Goal: Task Accomplishment & Management: Manage account settings

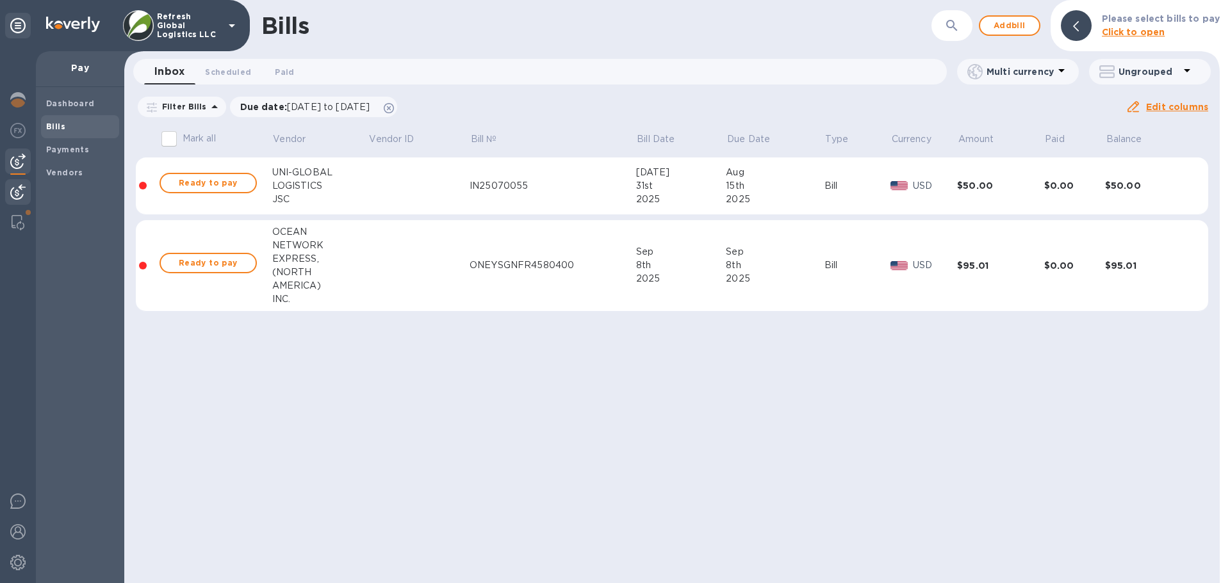
click at [22, 189] on img at bounding box center [17, 191] width 15 height 15
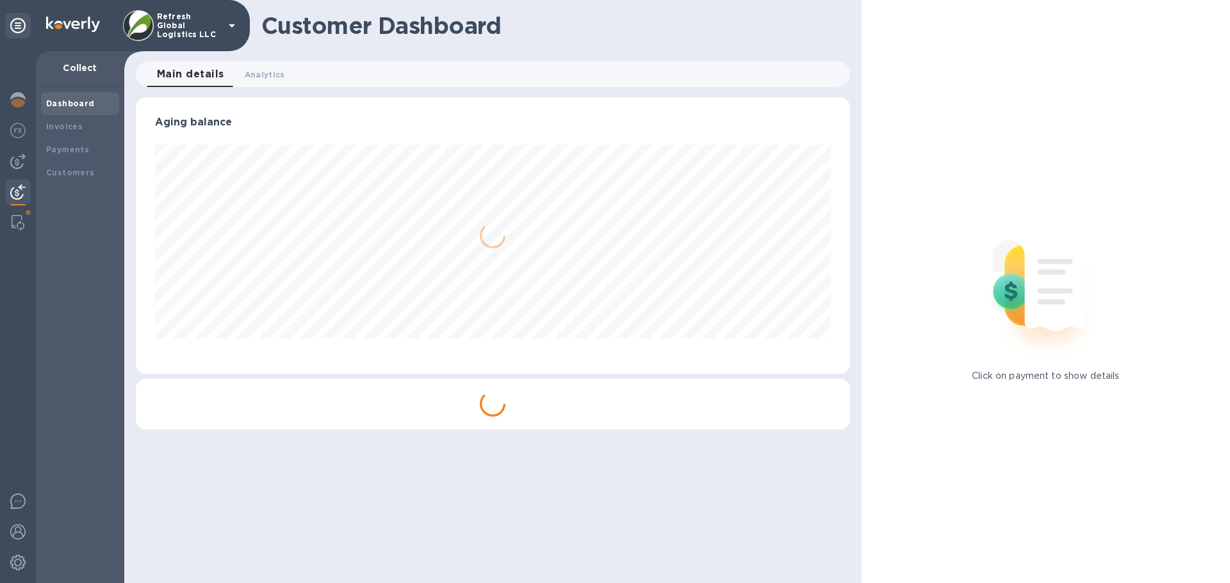
scroll to position [277, 708]
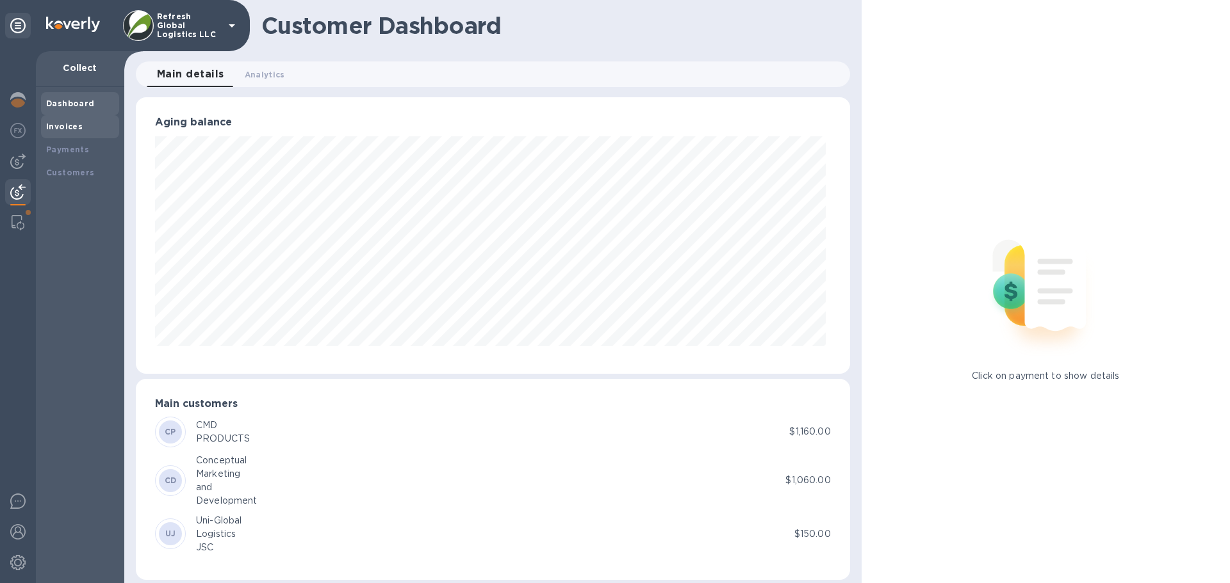
click at [76, 127] on b "Invoices" at bounding box center [64, 127] width 37 height 10
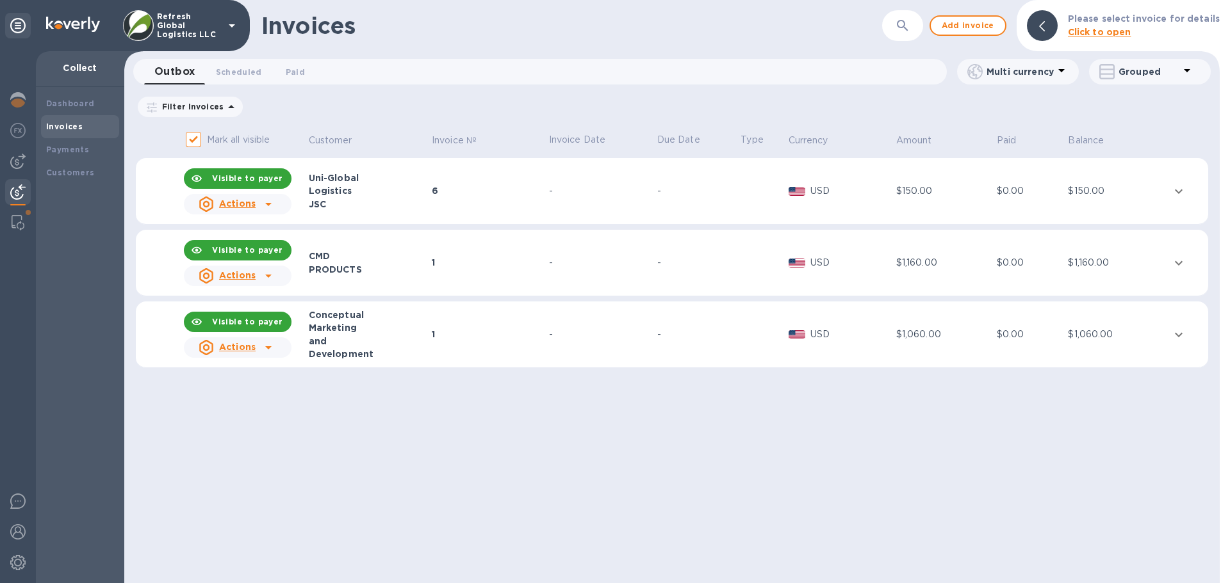
click at [1178, 191] on icon "expand row" at bounding box center [1178, 191] width 15 height 15
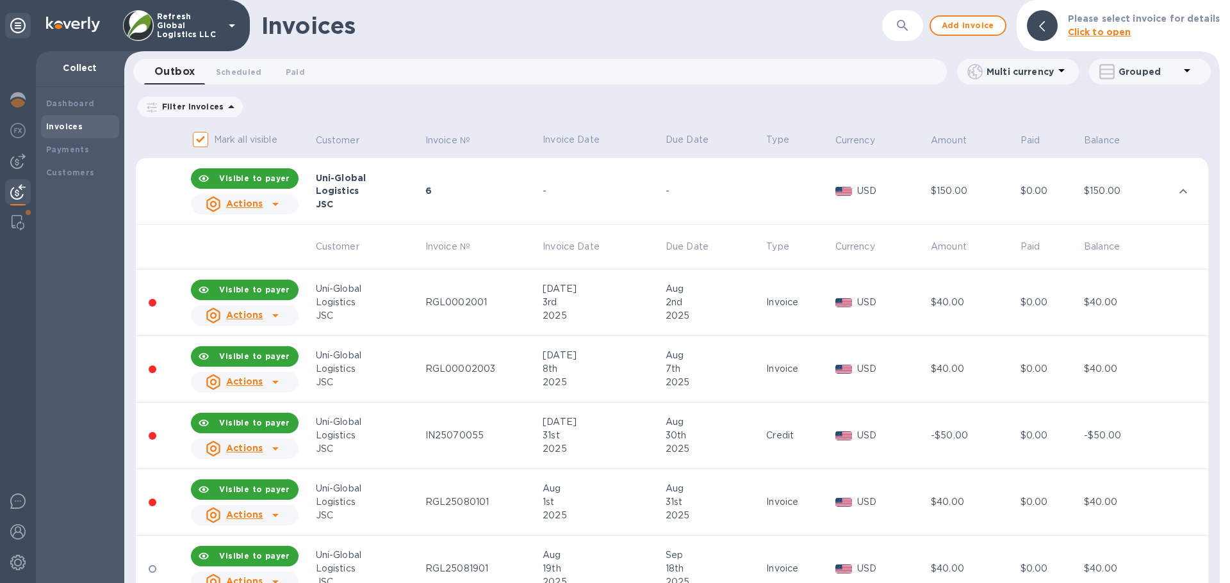
scroll to position [64, 0]
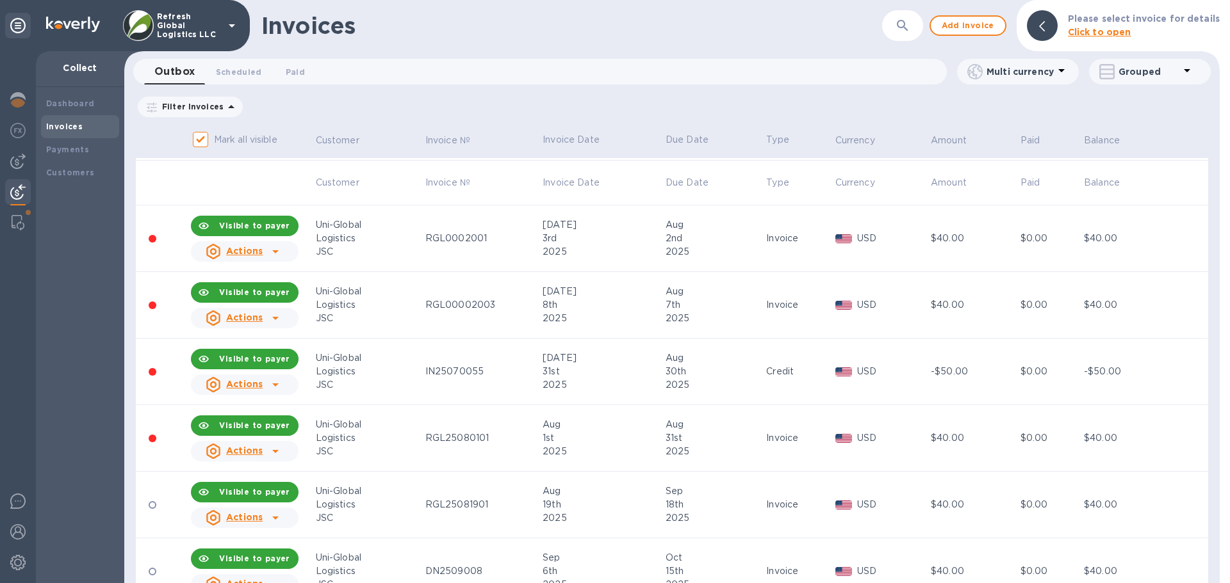
click at [430, 501] on div "RGL25081901" at bounding box center [481, 504] width 113 height 13
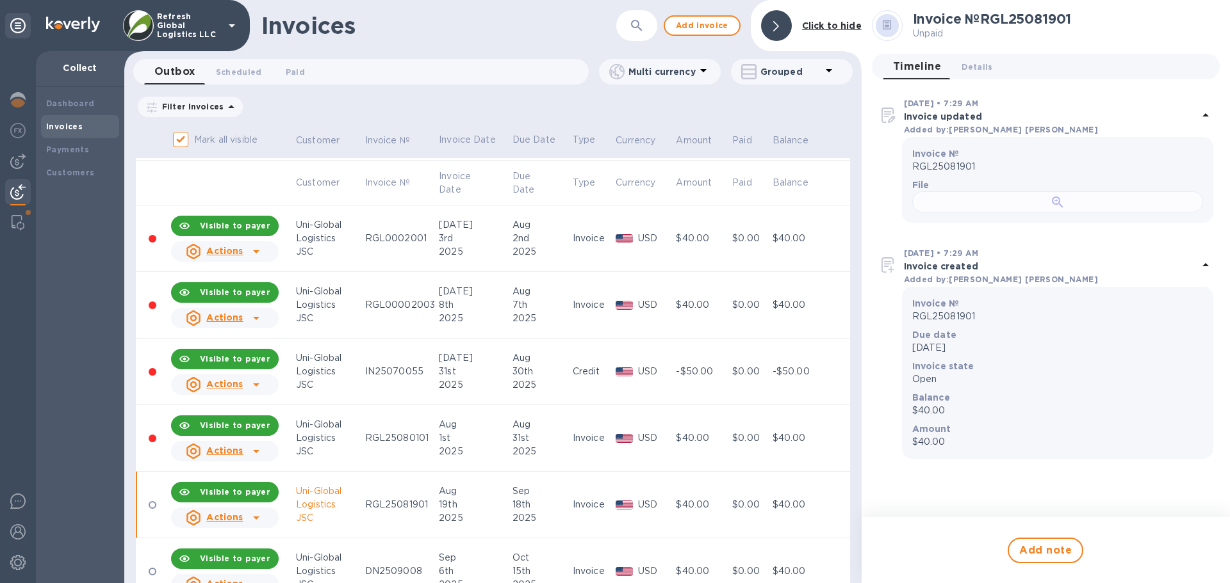
scroll to position [309, 0]
click at [218, 517] on u "Actions" at bounding box center [224, 517] width 37 height 10
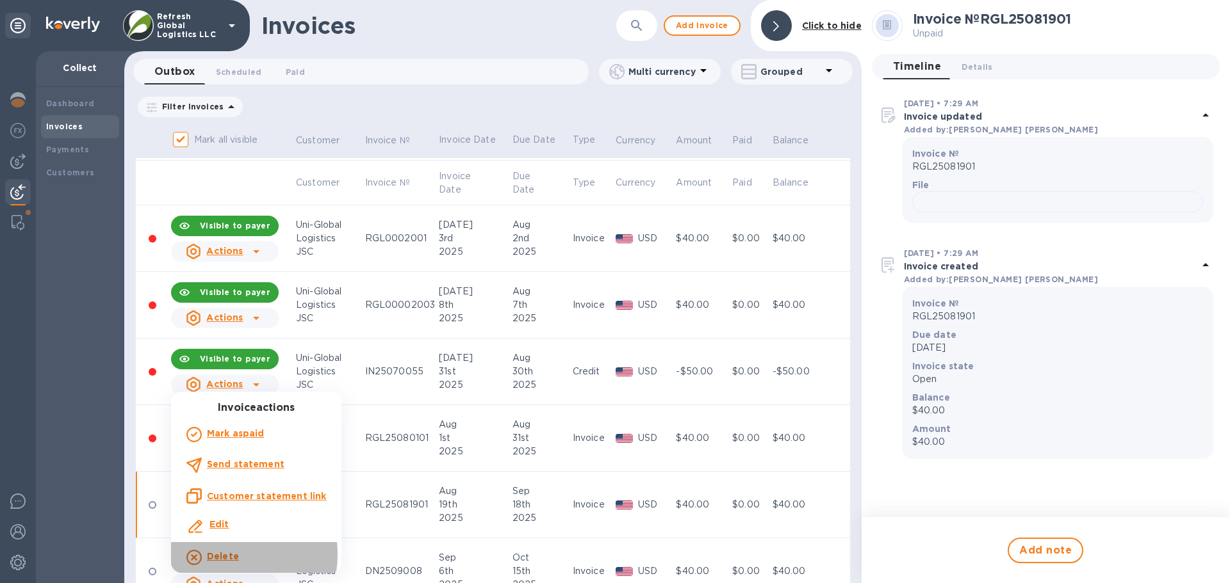
click at [224, 555] on b "Delete" at bounding box center [223, 556] width 32 height 10
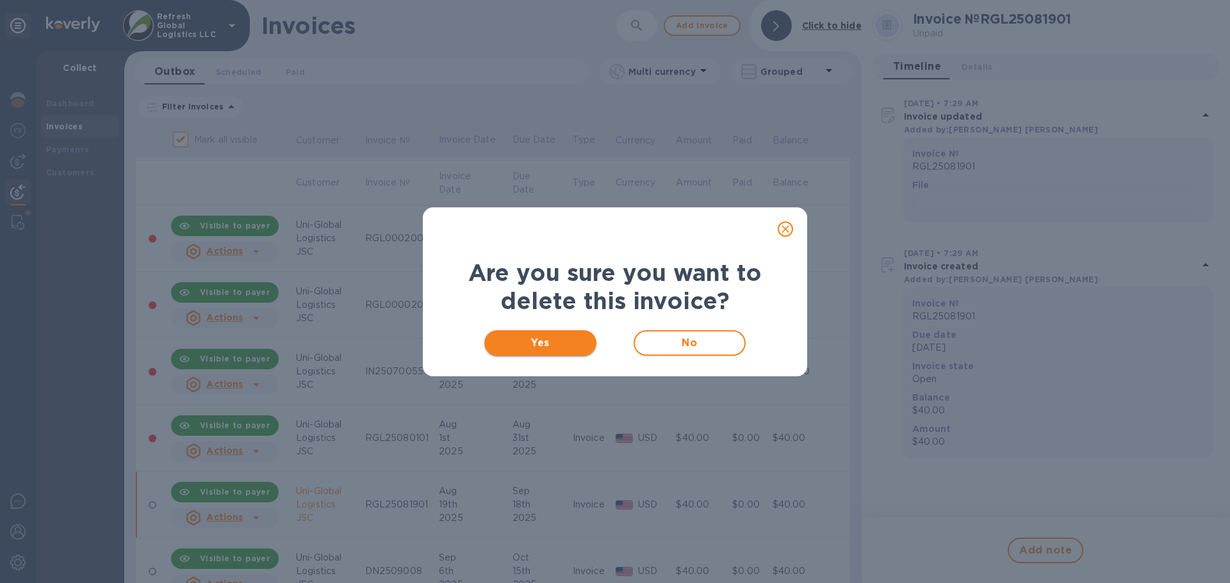
click at [541, 343] on span "Yes" at bounding box center [540, 343] width 92 height 15
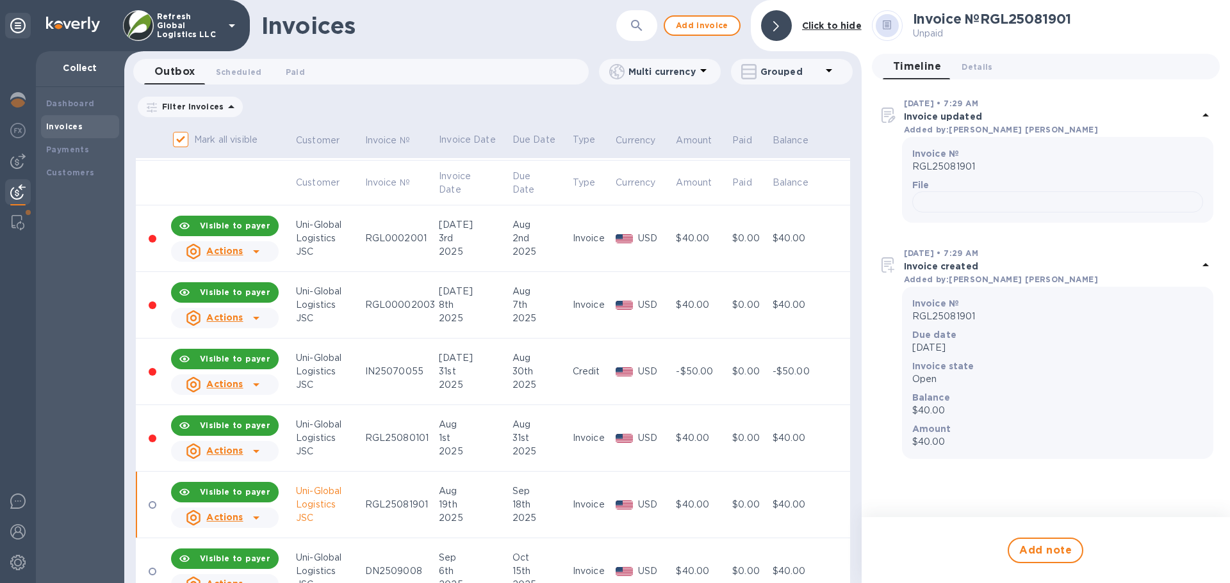
scroll to position [0, 0]
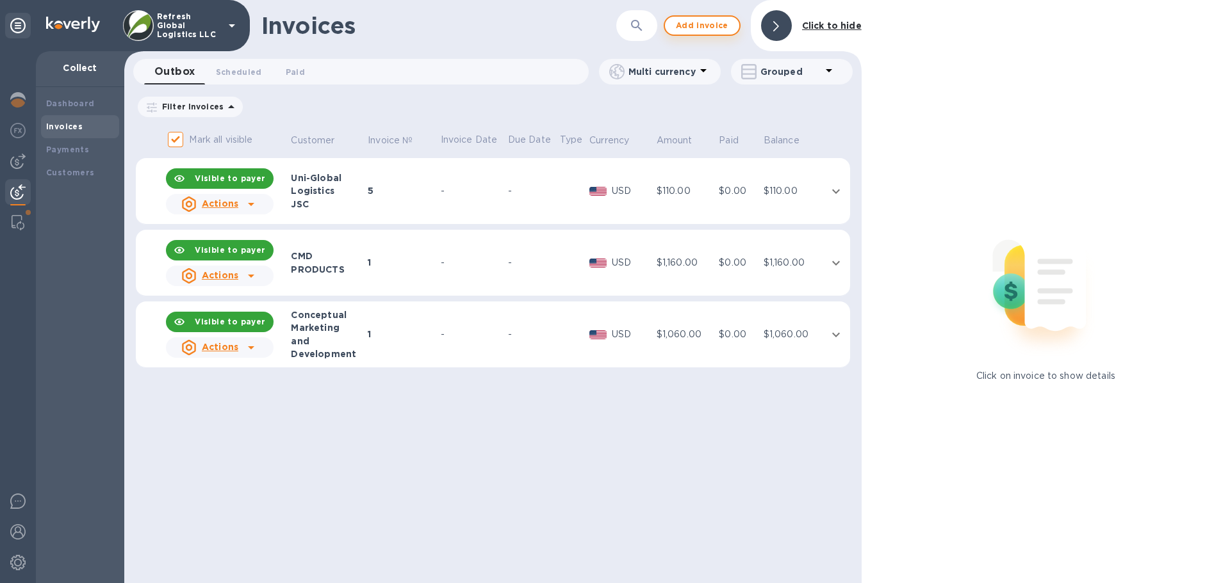
click at [705, 20] on span "Add invoice" at bounding box center [702, 25] width 54 height 15
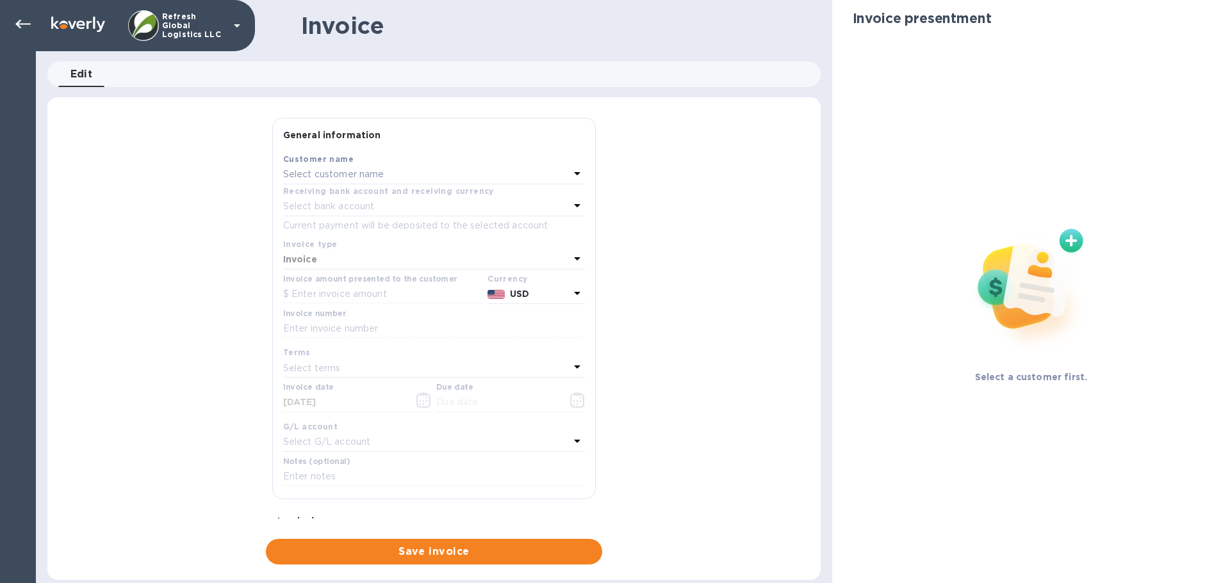
click at [319, 174] on p "Select customer name" at bounding box center [333, 174] width 101 height 13
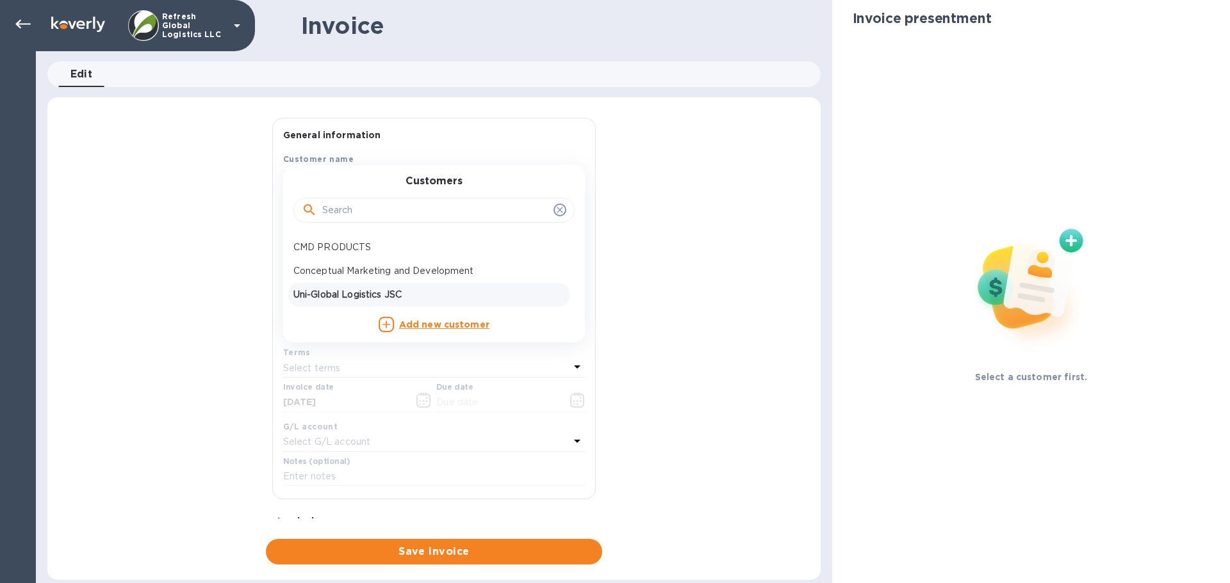
click at [339, 291] on p "Uni-Global Logistics JSC" at bounding box center [428, 294] width 271 height 13
type input "[DATE]"
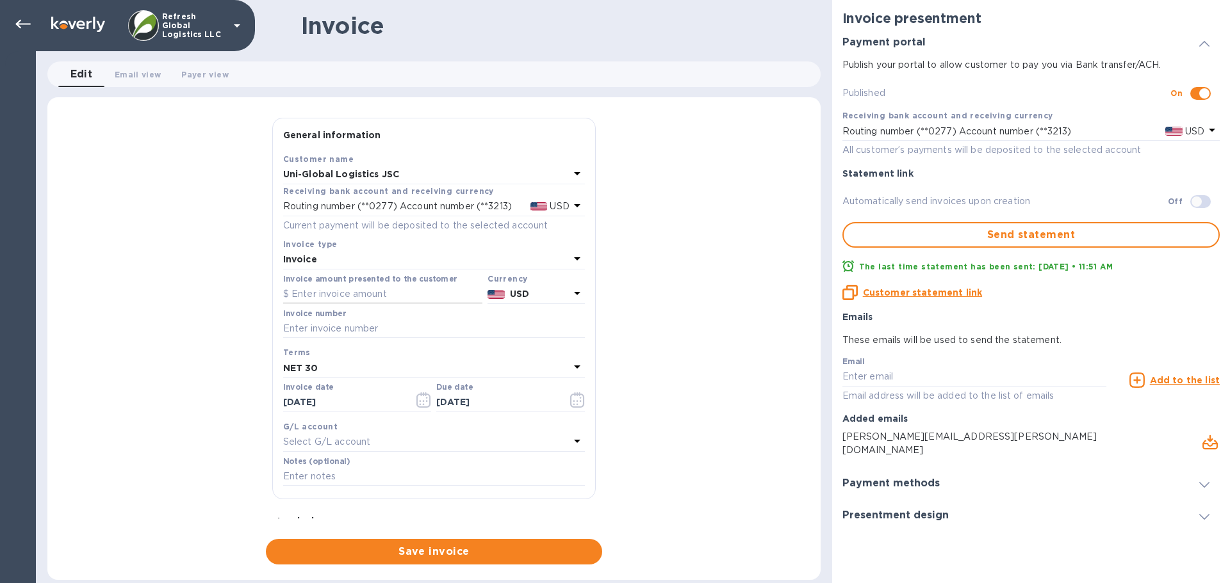
click at [329, 299] on input "text" at bounding box center [382, 294] width 199 height 19
type input "155.01"
click at [336, 322] on input "text" at bounding box center [434, 329] width 302 height 19
paste input "25081901"
type input "25081901"
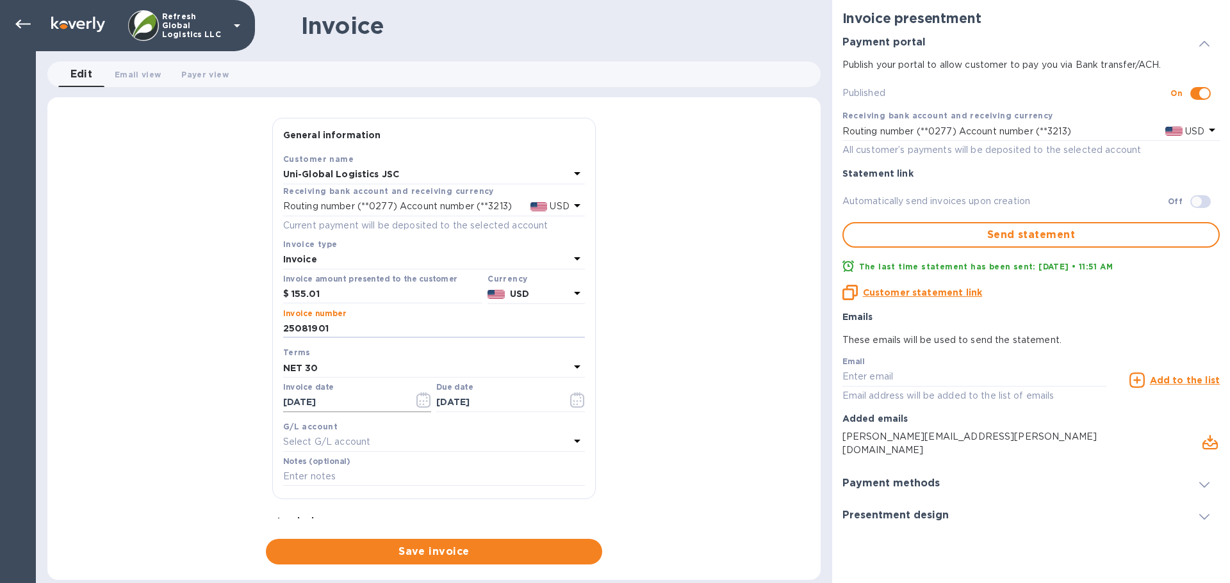
click at [419, 399] on icon "button" at bounding box center [423, 400] width 15 height 15
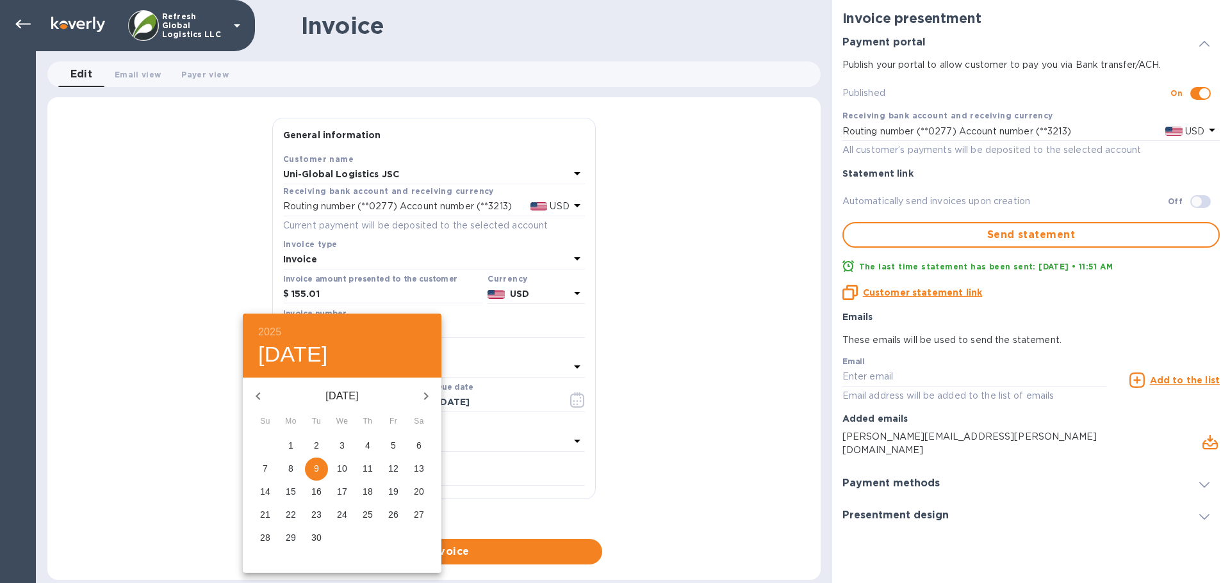
click at [257, 399] on icon "button" at bounding box center [257, 396] width 15 height 15
click at [317, 517] on p "19" at bounding box center [316, 514] width 10 height 13
type input "[DATE]"
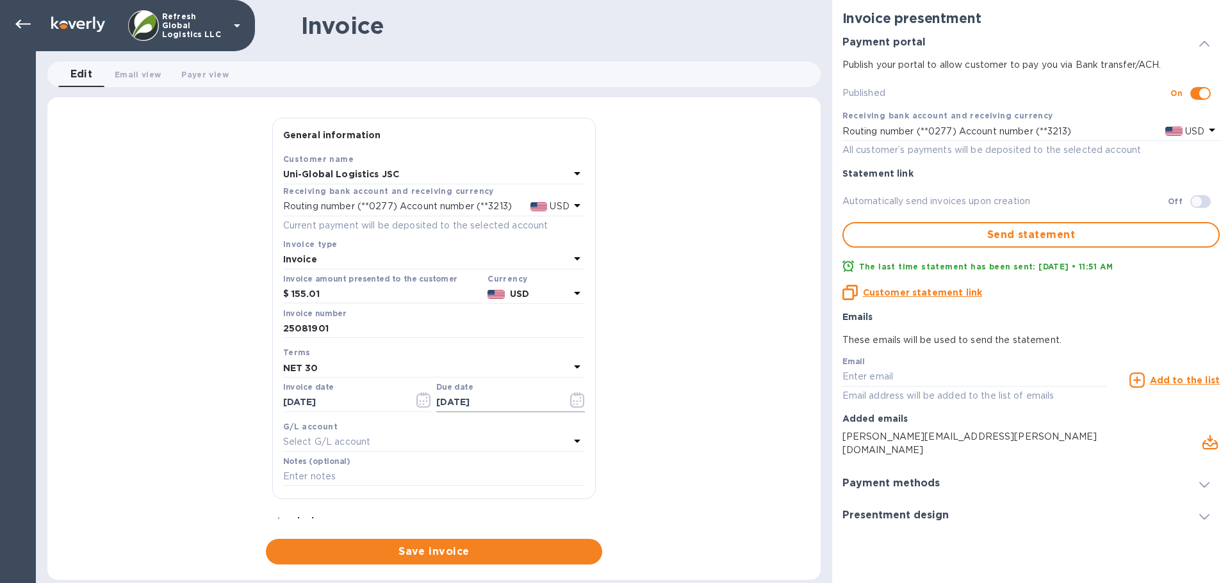
click at [456, 402] on input "[DATE]" at bounding box center [496, 402] width 121 height 19
click at [573, 398] on icon "button" at bounding box center [577, 400] width 15 height 15
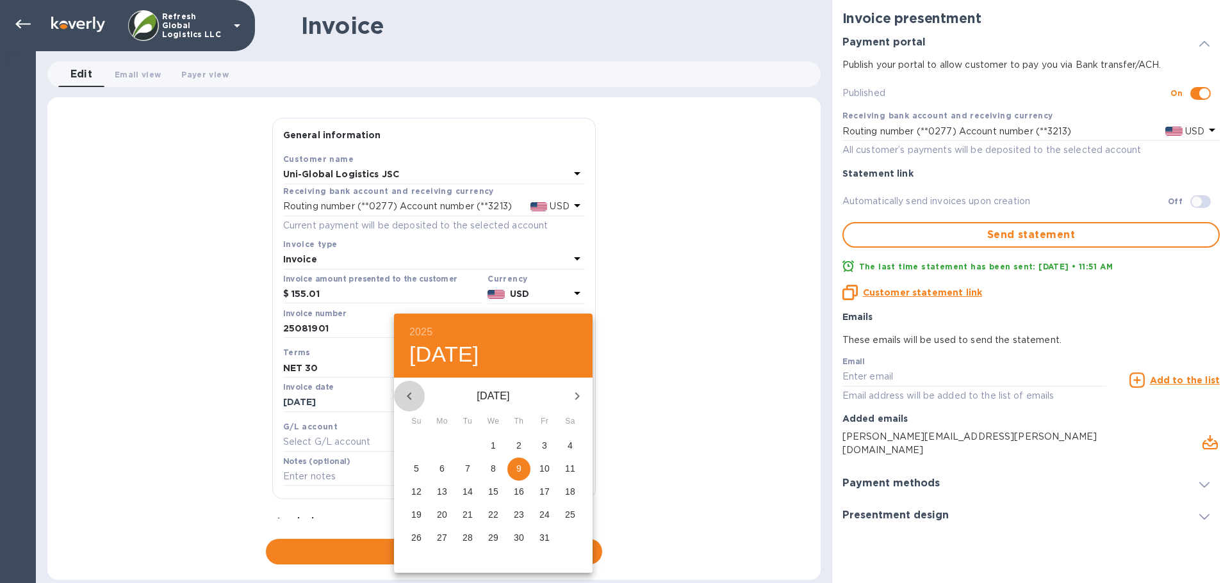
click at [407, 396] on icon "button" at bounding box center [409, 396] width 15 height 15
click at [446, 492] on p "15" at bounding box center [442, 491] width 10 height 13
type input "[DATE]"
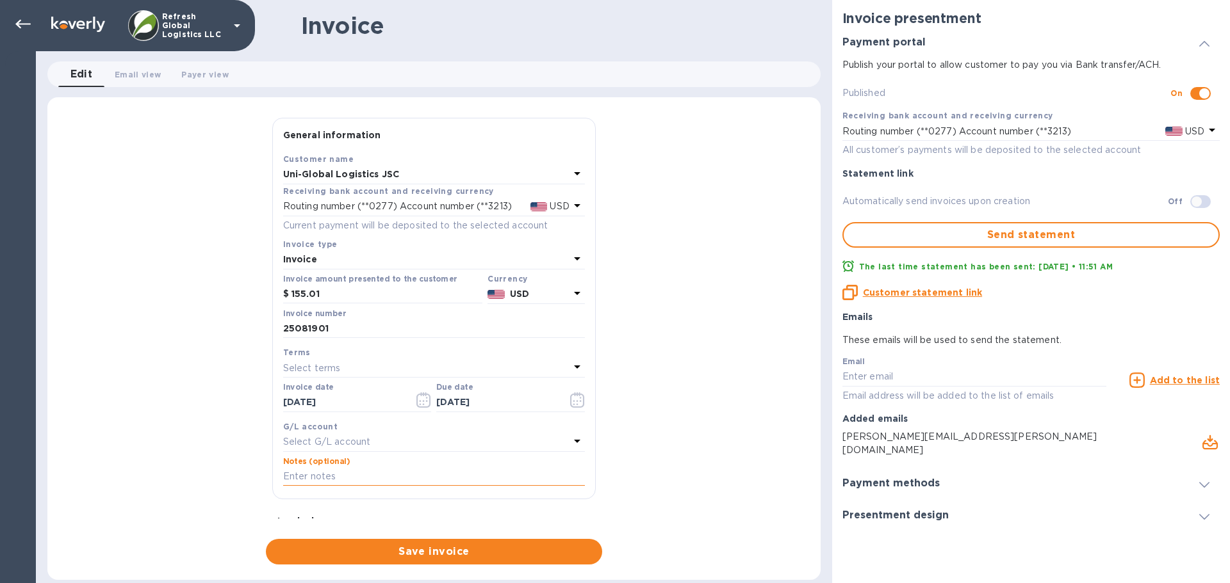
click at [329, 476] on input "text" at bounding box center [434, 476] width 302 height 19
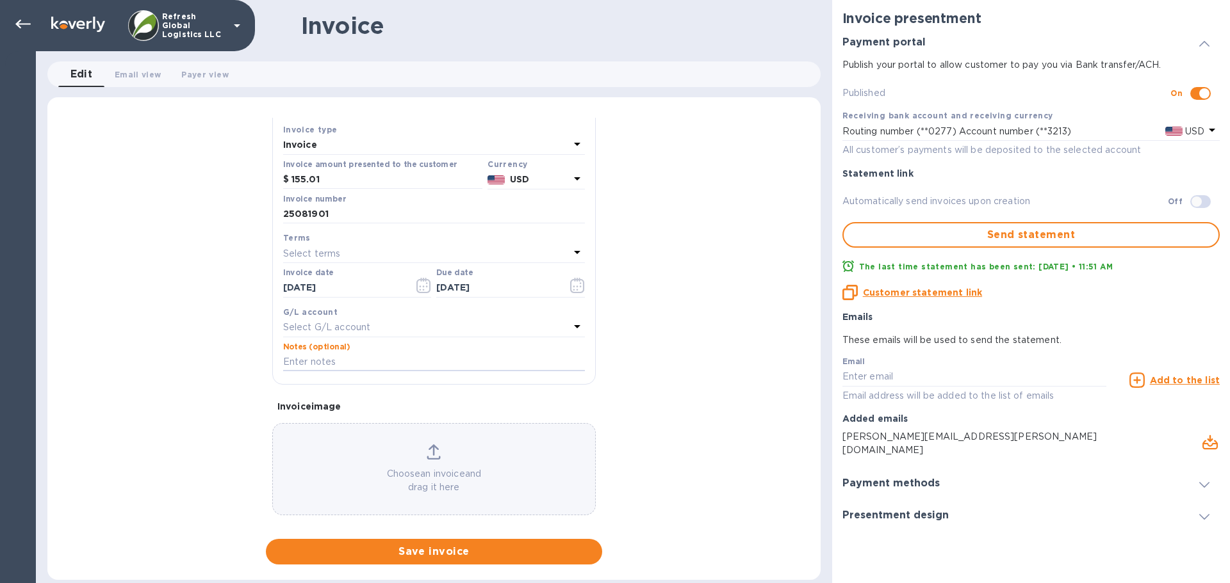
scroll to position [127, 0]
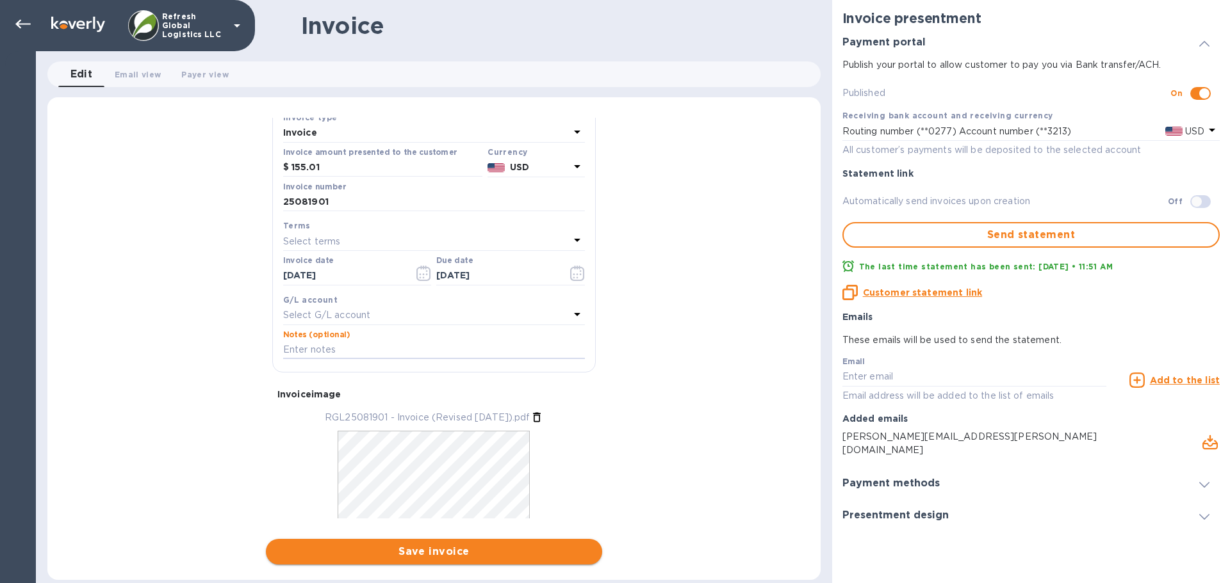
click at [397, 551] on span "Save invoice" at bounding box center [434, 551] width 316 height 15
